Goal: Information Seeking & Learning: Learn about a topic

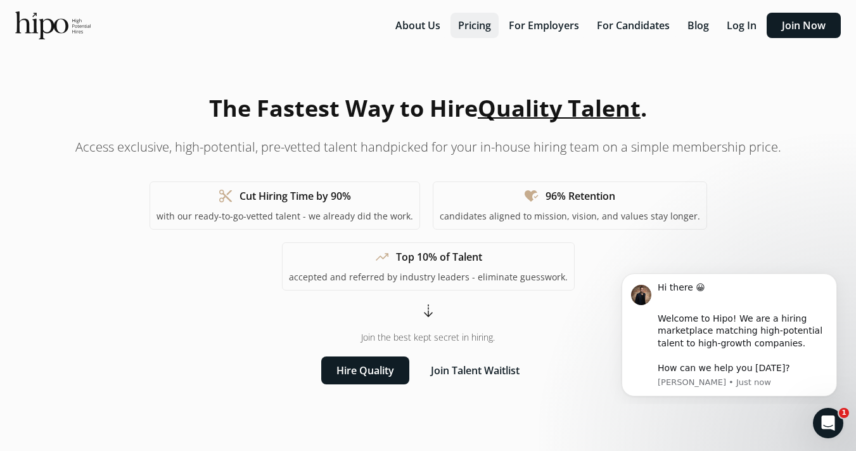
click at [473, 24] on button "Pricing" at bounding box center [475, 25] width 48 height 25
click at [184, 122] on div "The Fastest Way to Hire Quality Talent . Access exclusive, high-potential, pre-…" at bounding box center [428, 237] width 796 height 293
click at [48, 22] on img at bounding box center [52, 25] width 75 height 28
